Goal: Information Seeking & Learning: Learn about a topic

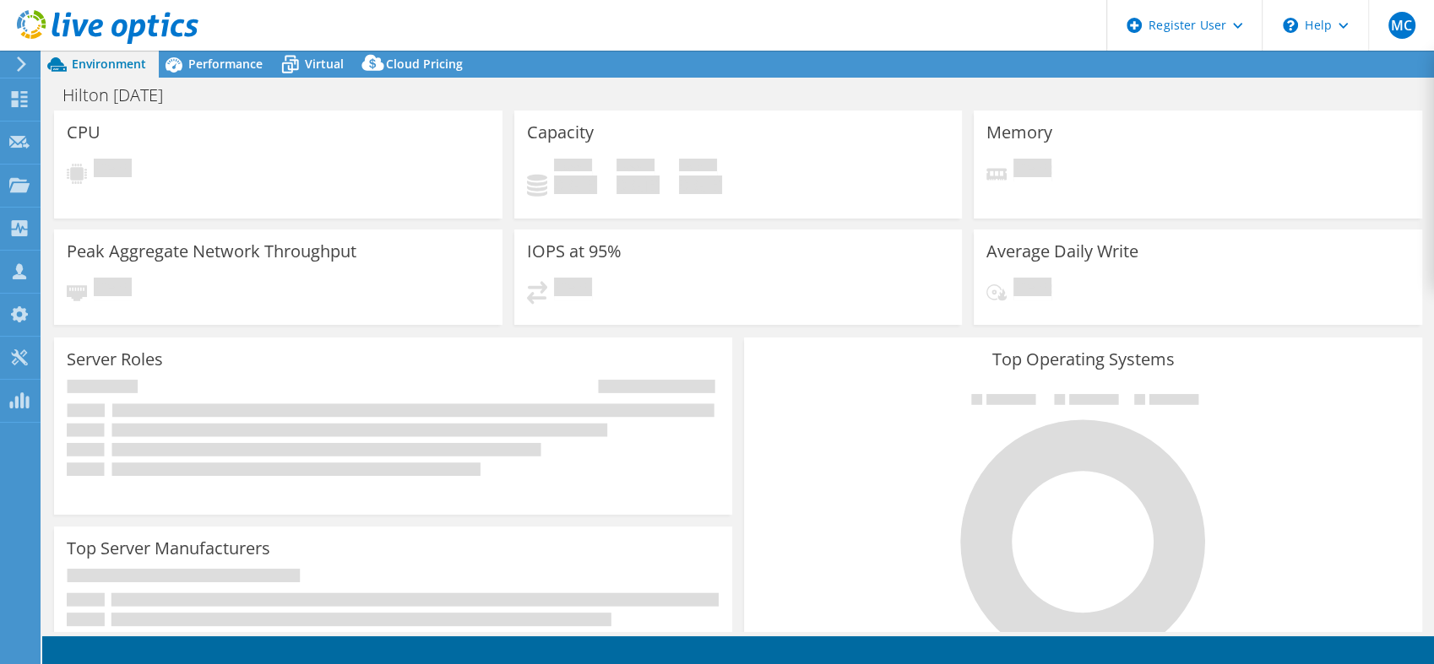
select select "USD"
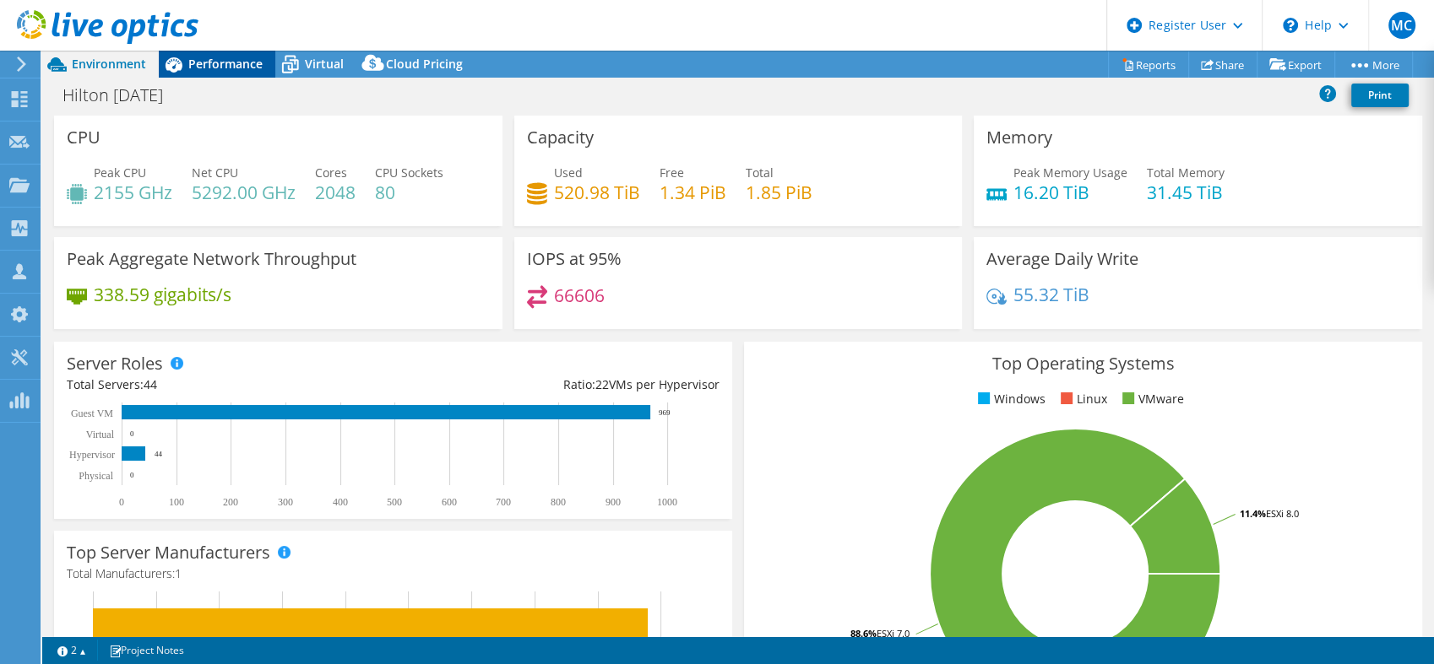
click at [239, 77] on div "Performance" at bounding box center [217, 64] width 117 height 27
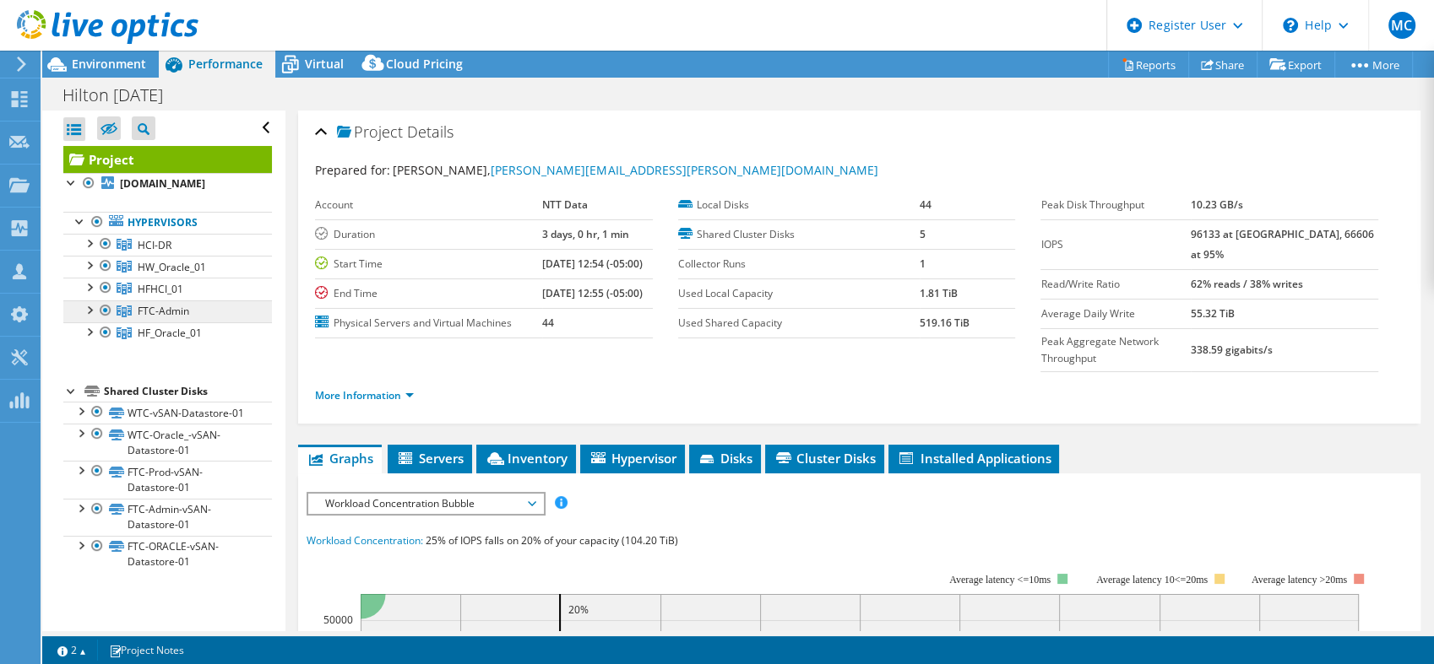
click at [193, 314] on link "FTC-Admin" at bounding box center [167, 312] width 209 height 22
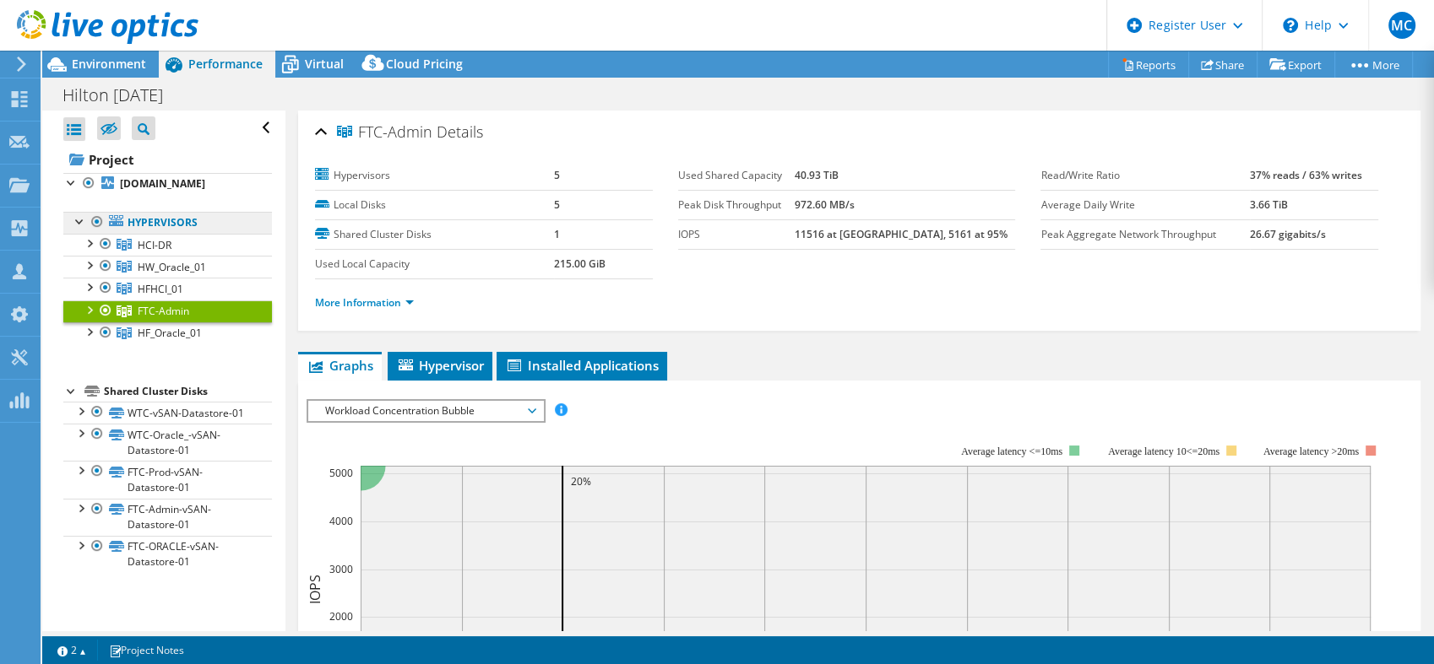
click at [173, 220] on link "Hypervisors" at bounding box center [167, 223] width 209 height 22
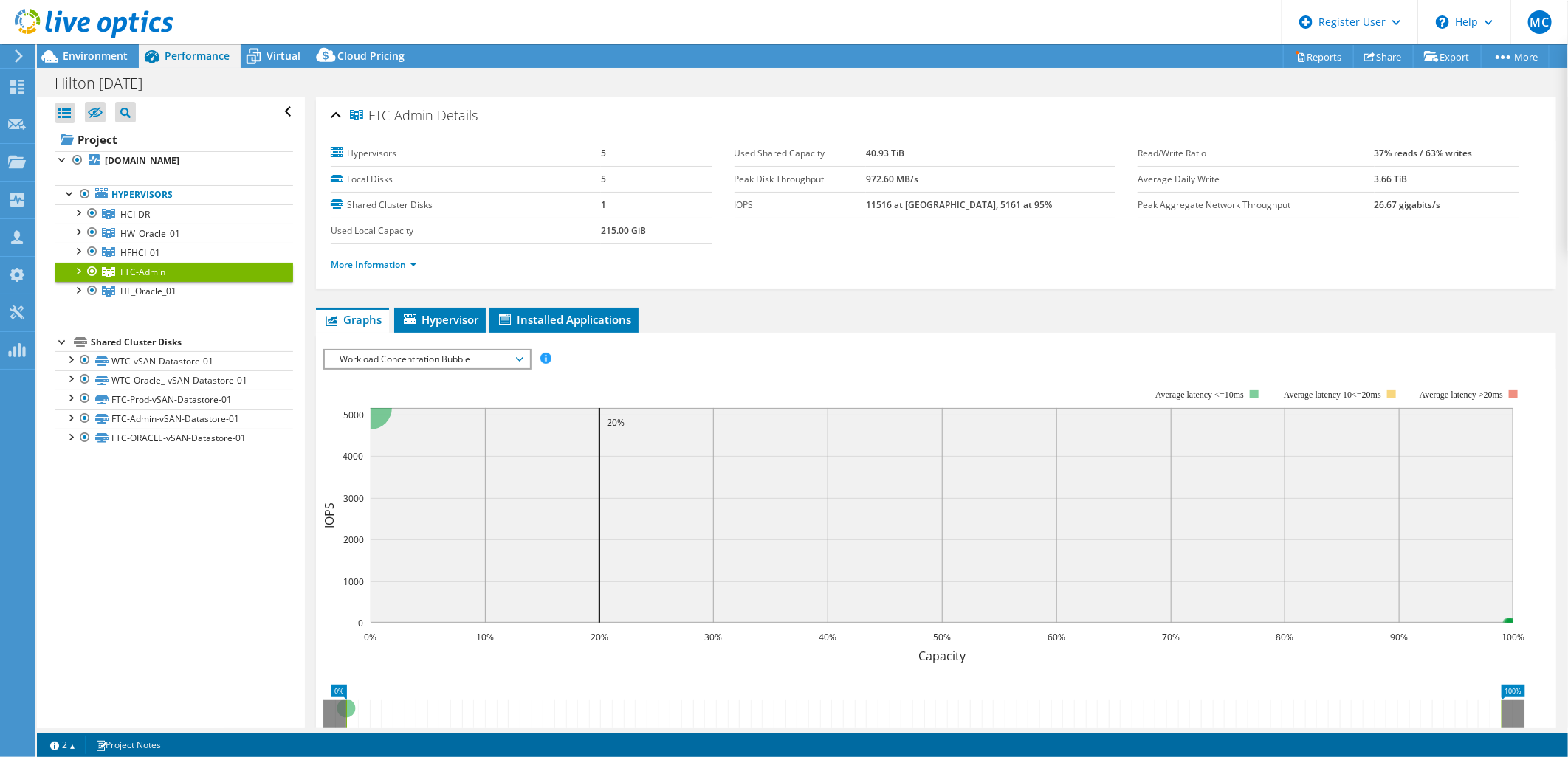
click at [1253, 551] on rect at bounding box center [942, 516] width 1143 height 215
